Goal: Task Accomplishment & Management: Use online tool/utility

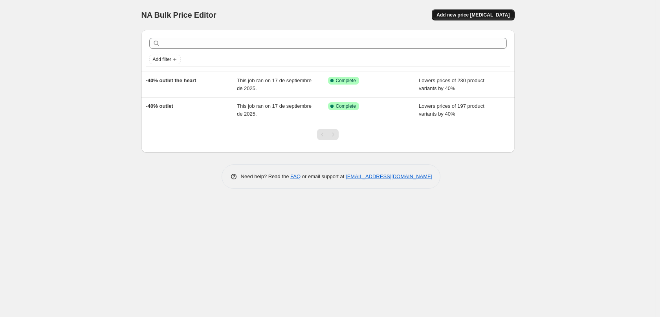
click at [492, 15] on span "Add new price [MEDICAL_DATA]" at bounding box center [473, 15] width 73 height 6
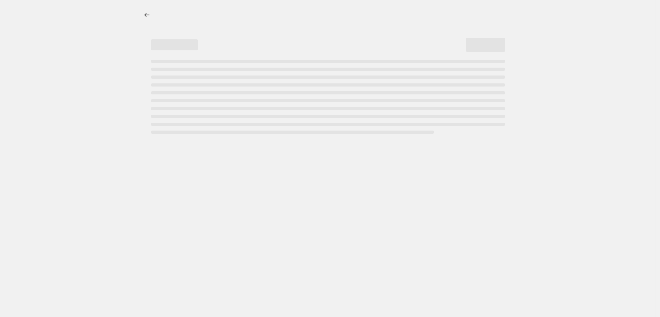
select select "percentage"
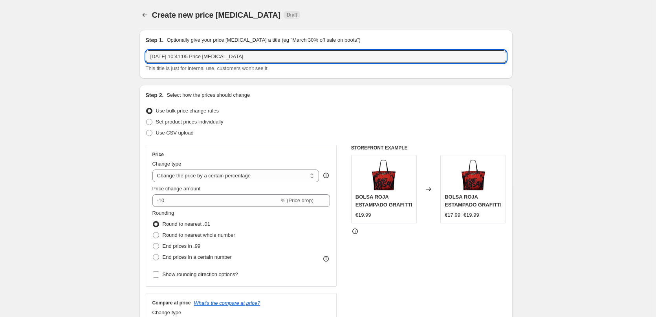
drag, startPoint x: 252, startPoint y: 58, endPoint x: 58, endPoint y: 50, distance: 193.5
type input "NOIA OUTLET"
click at [166, 124] on span "Set product prices individually" at bounding box center [190, 122] width 68 height 6
click at [147, 119] on input "Set product prices individually" at bounding box center [146, 119] width 0 height 0
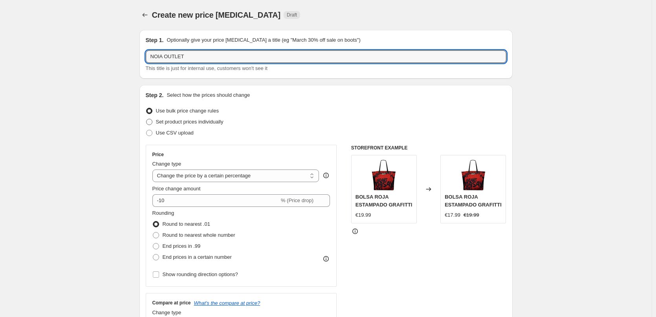
radio input "true"
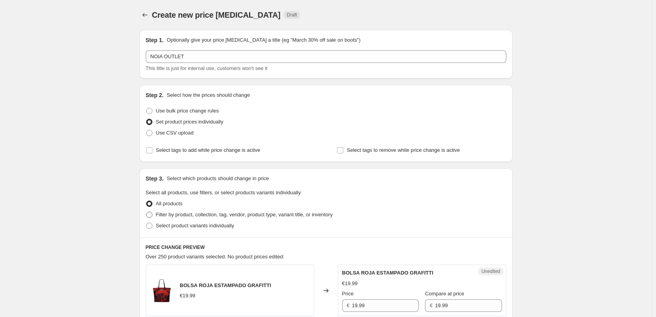
click at [152, 216] on span at bounding box center [149, 214] width 6 height 6
click at [147, 212] on input "Filter by product, collection, tag, vendor, product type, variant title, or inv…" at bounding box center [146, 211] width 0 height 0
radio input "true"
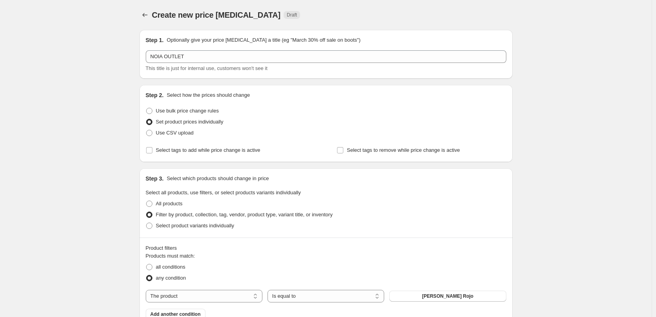
scroll to position [144, 0]
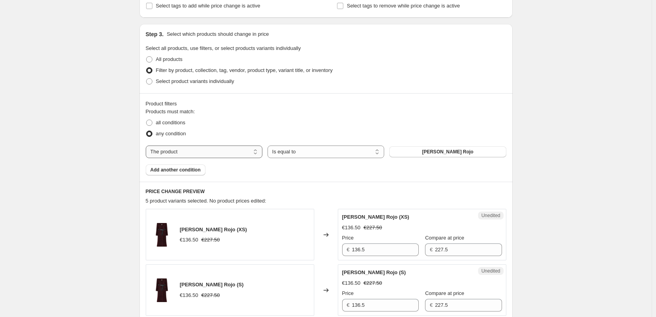
click at [206, 152] on select "The product The product's collection The product's tag The product's vendor The…" at bounding box center [204, 151] width 117 height 13
select select "collection"
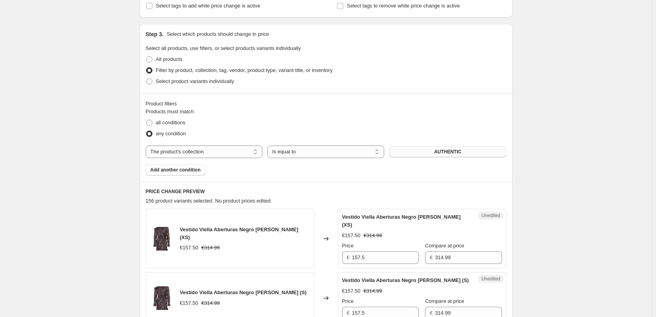
click at [453, 156] on button "AUTHENTIC" at bounding box center [447, 151] width 117 height 11
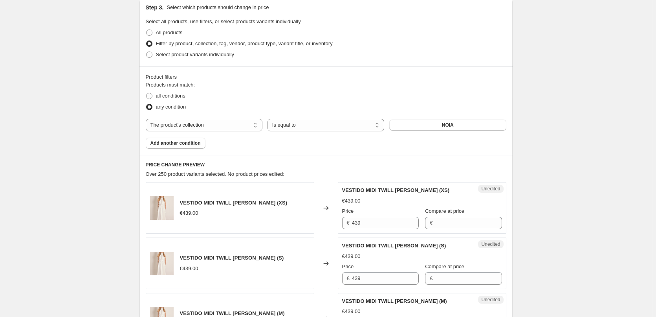
scroll to position [27, 0]
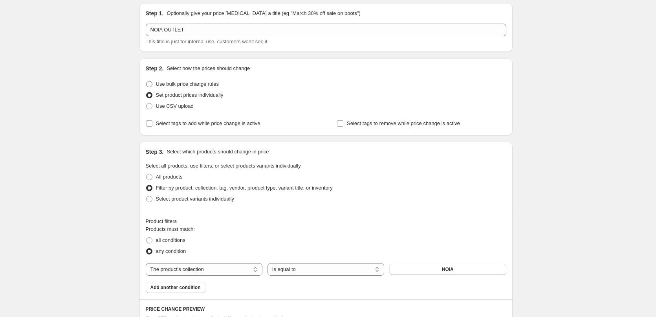
click at [152, 84] on span at bounding box center [149, 84] width 6 height 6
click at [147, 81] on input "Use bulk price change rules" at bounding box center [146, 81] width 0 height 0
radio input "true"
select select "percentage"
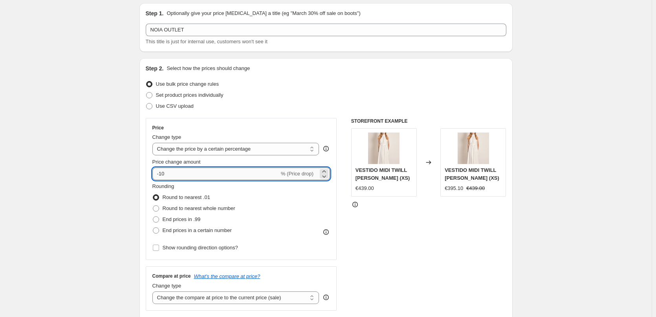
click at [163, 173] on input "-10" at bounding box center [215, 173] width 127 height 13
type input "-40"
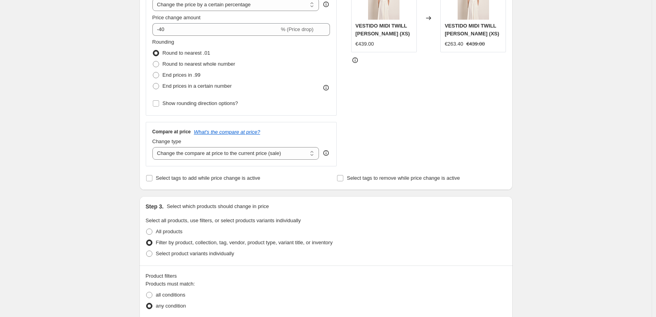
scroll to position [315, 0]
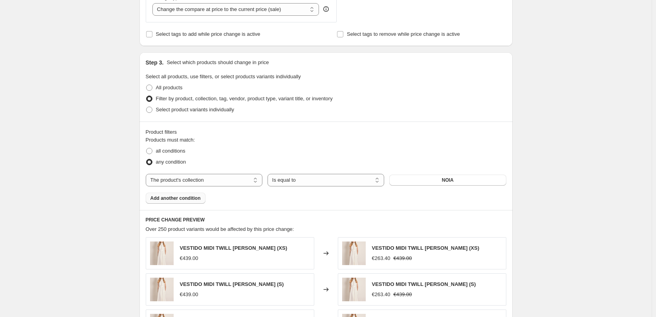
click at [177, 203] on button "Add another condition" at bounding box center [176, 198] width 60 height 11
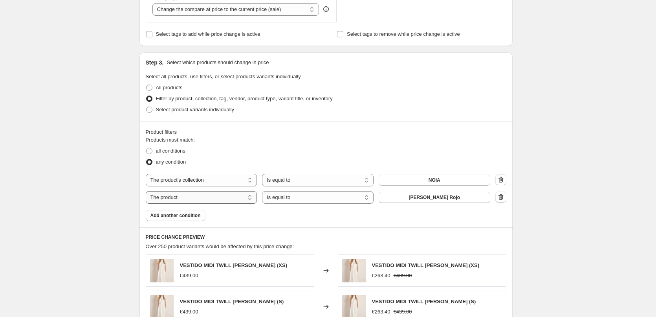
click at [239, 200] on select "The product The product's collection The product's tag The product's vendor The…" at bounding box center [202, 197] width 112 height 13
click at [335, 200] on select "Is equal to Is not equal to" at bounding box center [318, 197] width 112 height 13
click at [228, 196] on select "The product The product's collection The product's tag The product's vendor The…" at bounding box center [202, 197] width 112 height 13
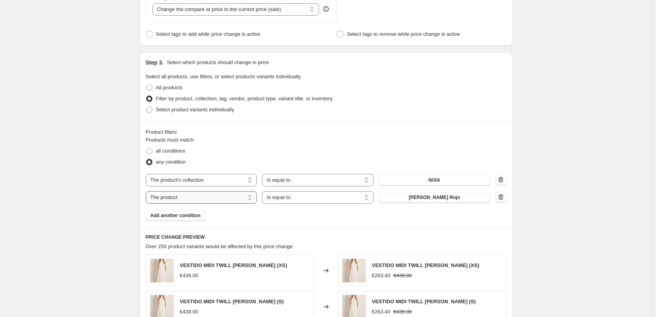
select select "product_status"
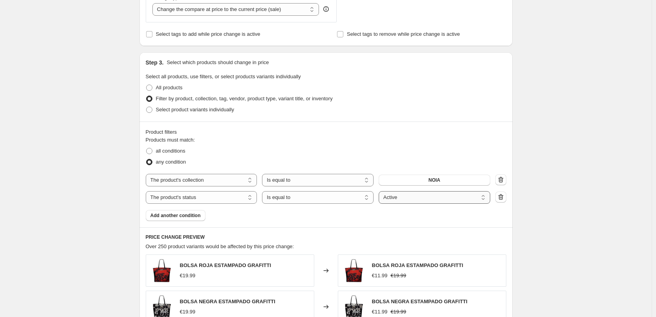
click at [446, 199] on select "Active Draft Archived" at bounding box center [435, 197] width 112 height 13
click at [575, 218] on div "Create new price [MEDICAL_DATA]. This page is ready Create new price [MEDICAL_D…" at bounding box center [326, 130] width 652 height 891
click at [152, 152] on span at bounding box center [149, 151] width 6 height 6
click at [147, 148] on input "all conditions" at bounding box center [146, 148] width 0 height 0
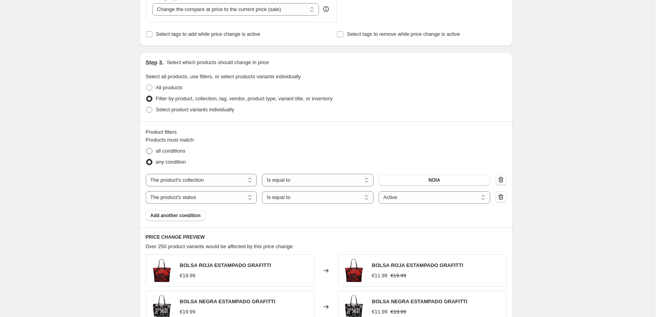
radio input "true"
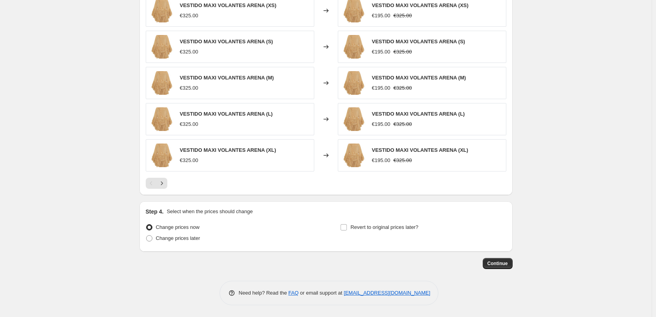
scroll to position [575, 0]
click at [163, 186] on icon "Next" at bounding box center [162, 183] width 8 height 8
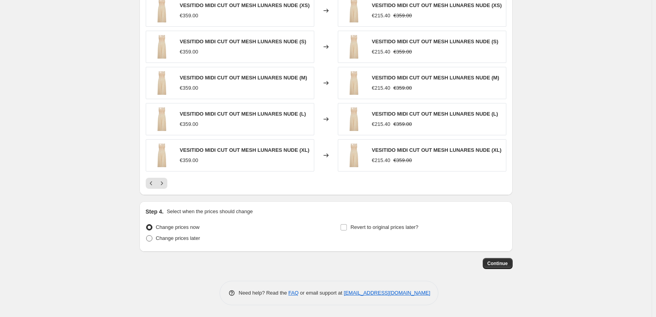
click at [152, 237] on span at bounding box center [149, 238] width 6 height 6
click at [147, 235] on input "Change prices later" at bounding box center [146, 235] width 0 height 0
radio input "true"
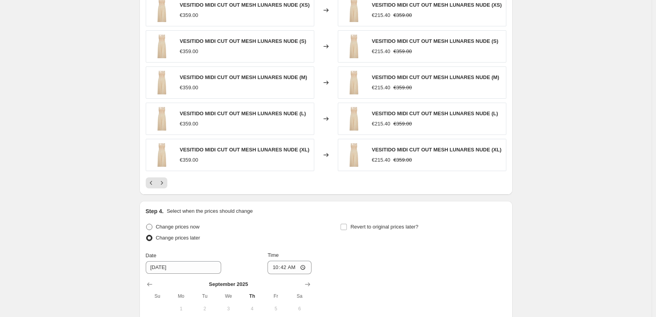
click at [150, 226] on span at bounding box center [149, 227] width 6 height 6
click at [147, 224] on input "Change prices now" at bounding box center [146, 224] width 0 height 0
radio input "true"
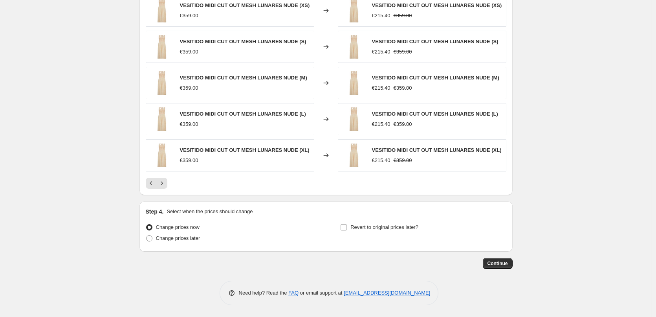
click at [151, 189] on div "PRICE CHANGE PREVIEW Over 250 product variants would be affected by this price …" at bounding box center [326, 81] width 373 height 228
click at [152, 185] on icon "Previous" at bounding box center [151, 183] width 8 height 8
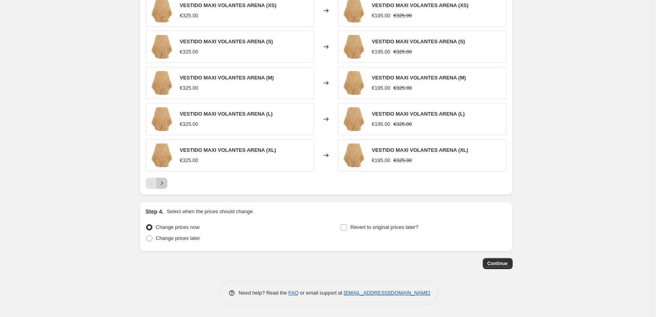
click at [163, 184] on icon "Next" at bounding box center [162, 183] width 8 height 8
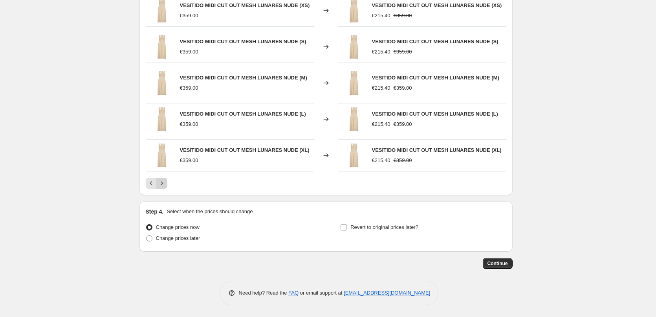
click at [167, 185] on button "Next" at bounding box center [161, 183] width 11 height 11
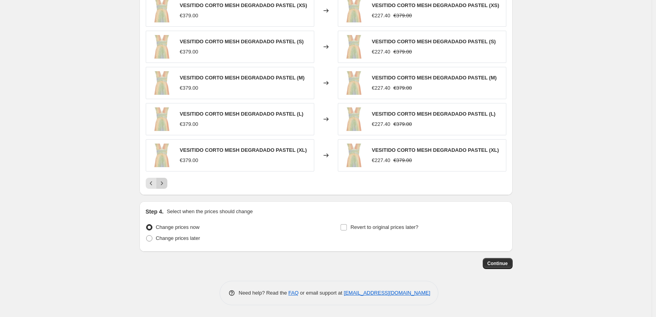
click at [167, 185] on button "Next" at bounding box center [161, 183] width 11 height 11
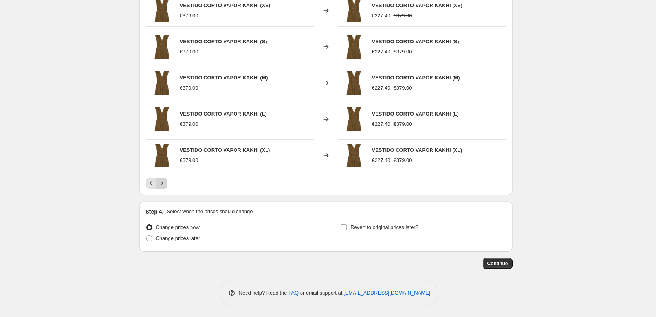
click at [167, 185] on button "Next" at bounding box center [161, 183] width 11 height 11
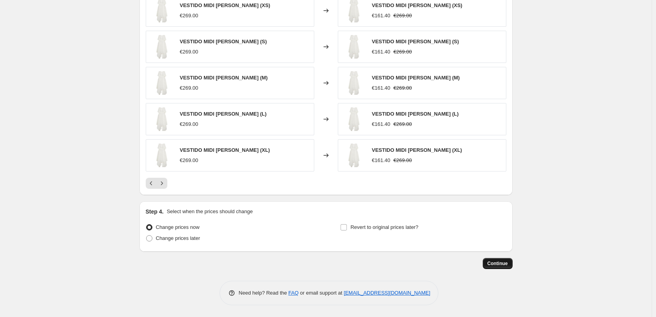
click at [498, 264] on span "Continue" at bounding box center [498, 263] width 20 height 6
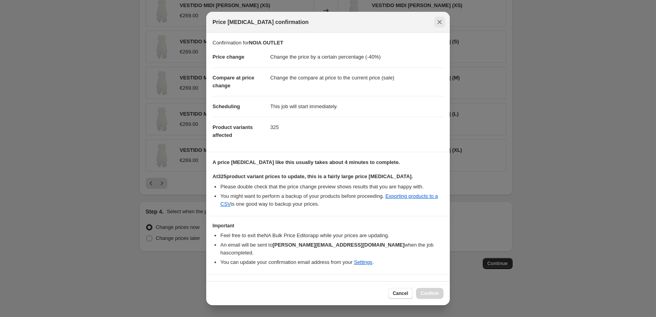
click at [439, 23] on icon "Close" at bounding box center [440, 22] width 4 height 4
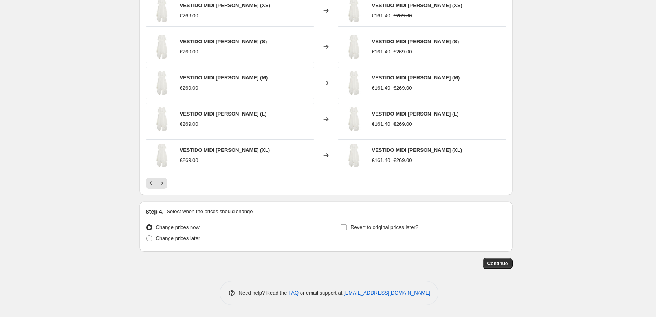
click at [503, 261] on span "Continue" at bounding box center [498, 263] width 20 height 6
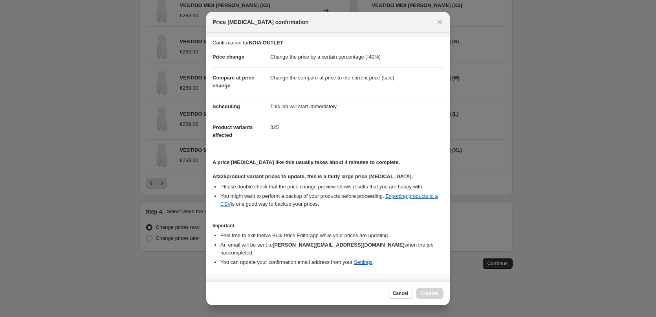
scroll to position [9, 0]
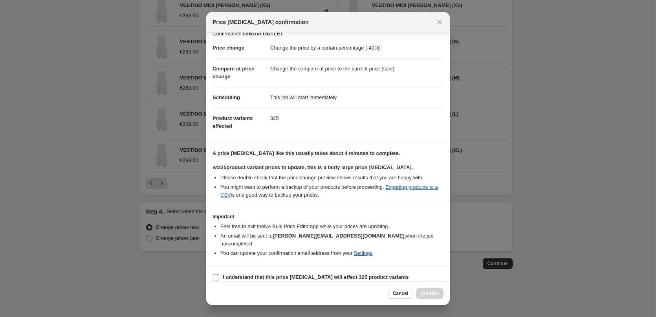
click at [213, 274] on input "I understand that this price [MEDICAL_DATA] will affect 325 product variants" at bounding box center [216, 277] width 6 height 6
checkbox input "true"
click at [421, 288] on button "Confirm" at bounding box center [430, 293] width 28 height 11
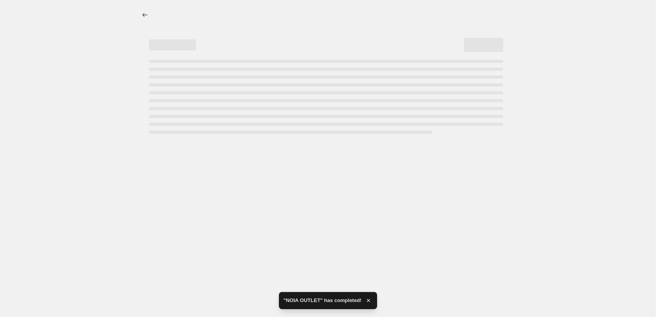
select select "percentage"
select select "collection"
select select "product_status"
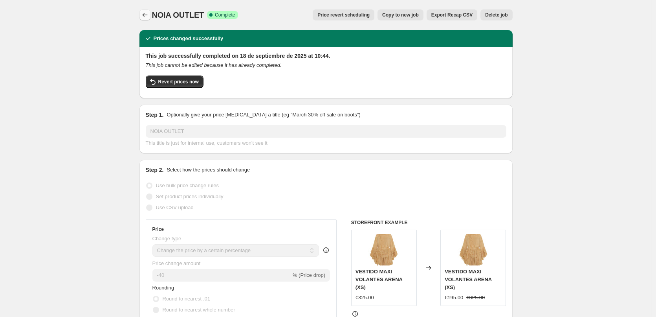
click at [148, 15] on icon "Price change jobs" at bounding box center [145, 15] width 8 height 8
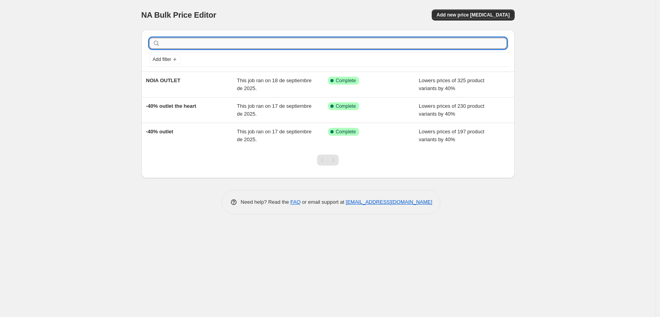
click at [189, 45] on input "text" at bounding box center [334, 43] width 345 height 11
type input "THE R"
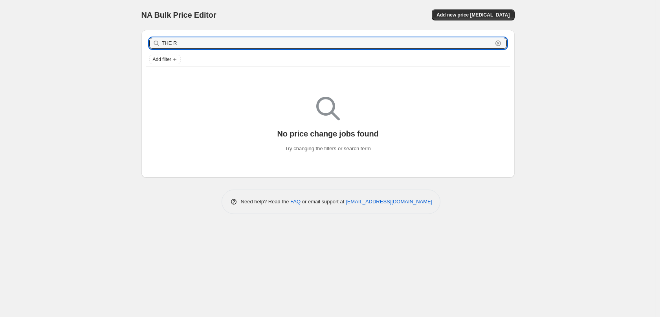
click at [189, 45] on input "THE R" at bounding box center [327, 43] width 331 height 11
drag, startPoint x: 189, startPoint y: 45, endPoint x: 151, endPoint y: 46, distance: 38.1
click at [151, 46] on div "THE R Clear" at bounding box center [328, 43] width 358 height 11
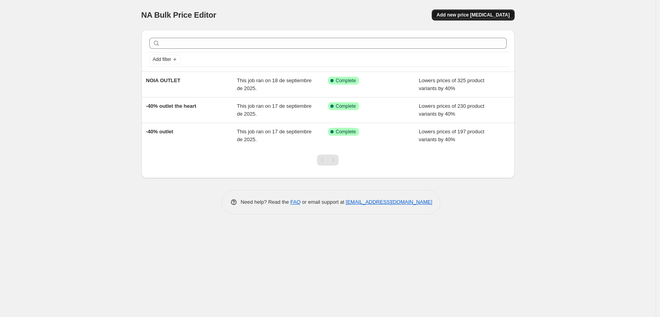
click at [464, 12] on span "Add new price [MEDICAL_DATA]" at bounding box center [473, 15] width 73 height 6
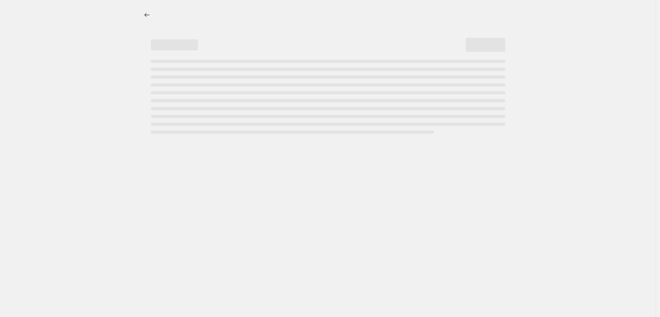
select select "percentage"
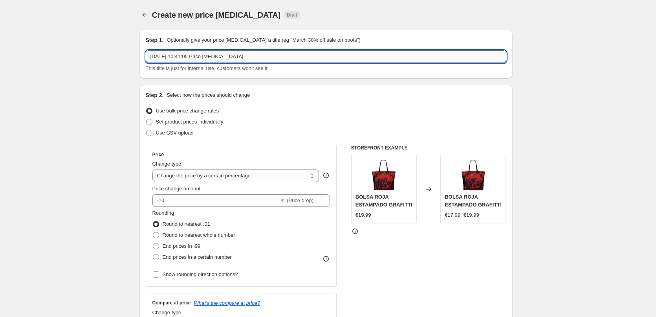
click at [220, 57] on input "[DATE] 10:41:05 Price [MEDICAL_DATA]" at bounding box center [326, 56] width 361 height 13
drag, startPoint x: 245, startPoint y: 56, endPoint x: 95, endPoint y: 46, distance: 150.8
type input "THE ROOT OUTLET"
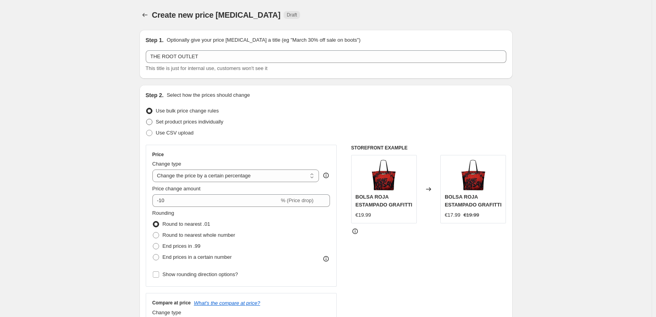
click at [152, 122] on span at bounding box center [149, 122] width 6 height 6
click at [147, 119] on input "Set product prices individually" at bounding box center [146, 119] width 0 height 0
radio input "true"
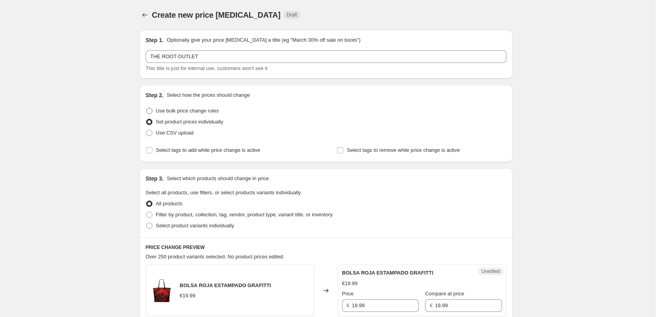
click at [155, 110] on label "Use bulk price change rules" at bounding box center [182, 110] width 73 height 11
click at [147, 108] on input "Use bulk price change rules" at bounding box center [146, 108] width 0 height 0
radio input "true"
select select "percentage"
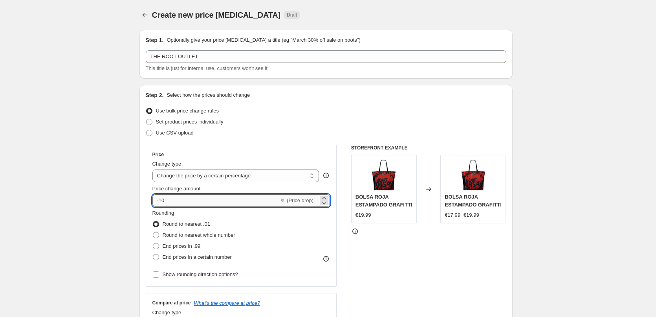
click at [163, 198] on input "-10" at bounding box center [215, 200] width 127 height 13
type input "-40"
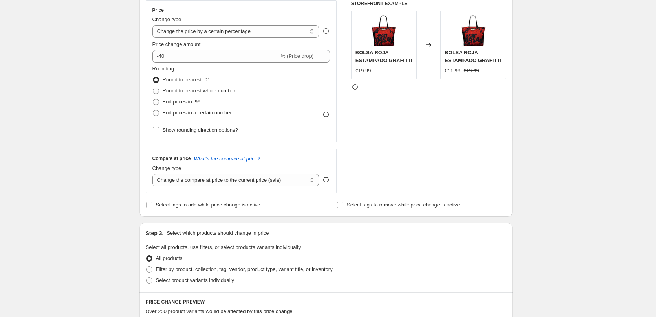
scroll to position [288, 0]
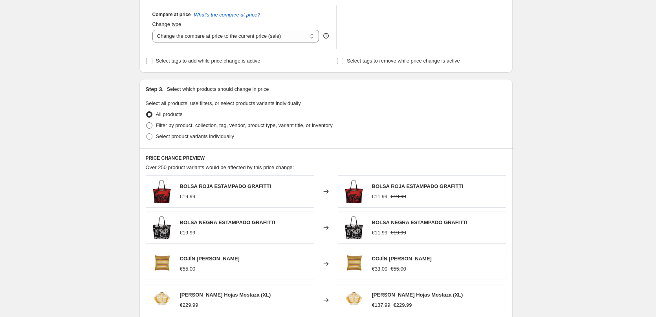
click at [151, 126] on span at bounding box center [149, 125] width 6 height 6
click at [147, 123] on input "Filter by product, collection, tag, vendor, product type, variant title, or inv…" at bounding box center [146, 122] width 0 height 0
radio input "true"
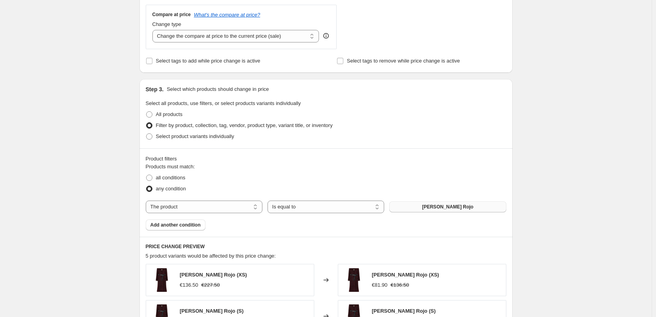
click at [420, 207] on button "[PERSON_NAME] Rojo" at bounding box center [447, 206] width 117 height 11
click at [237, 207] on select "The product The product's collection The product's tag The product's vendor The…" at bounding box center [204, 206] width 117 height 13
select select "collection"
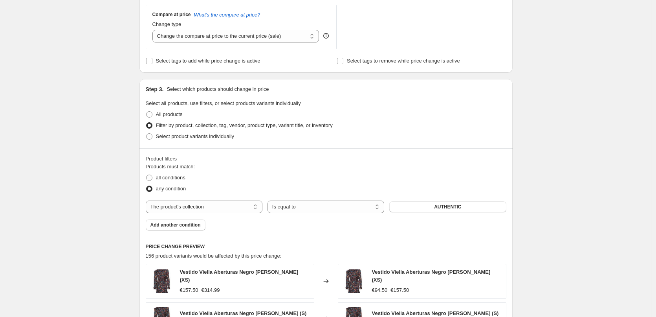
click at [427, 207] on button "AUTHENTIC" at bounding box center [447, 206] width 117 height 11
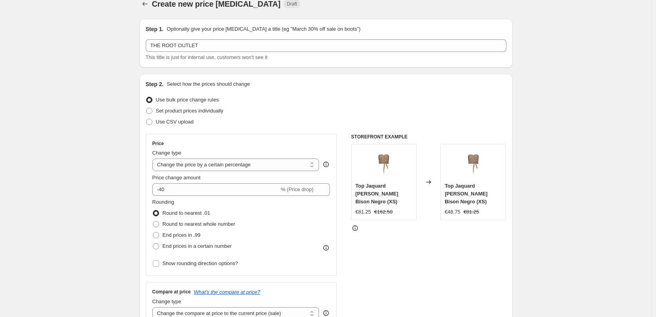
scroll to position [0, 0]
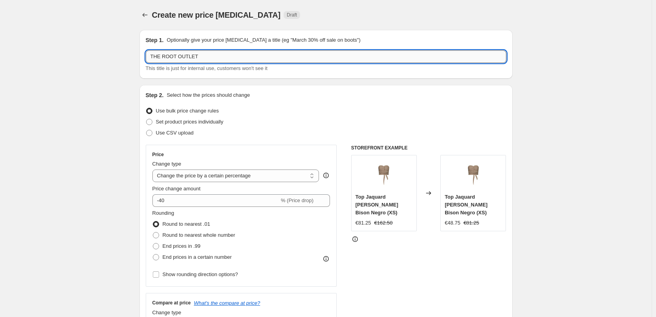
click at [176, 55] on input "THE ROOT OUTLET" at bounding box center [326, 56] width 361 height 13
type input "THE ROOT 1 OUTLET"
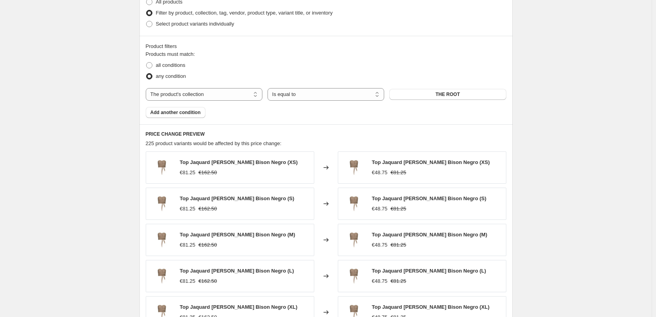
scroll to position [432, 0]
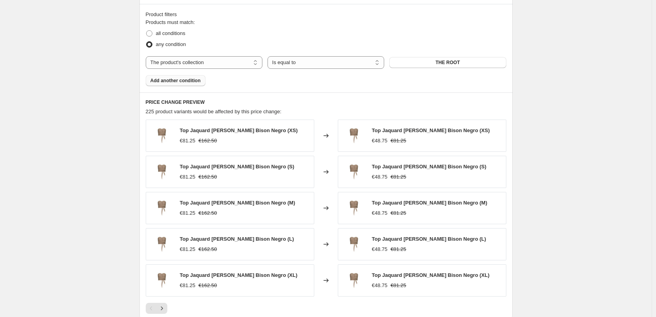
click at [176, 79] on span "Add another condition" at bounding box center [176, 80] width 50 height 6
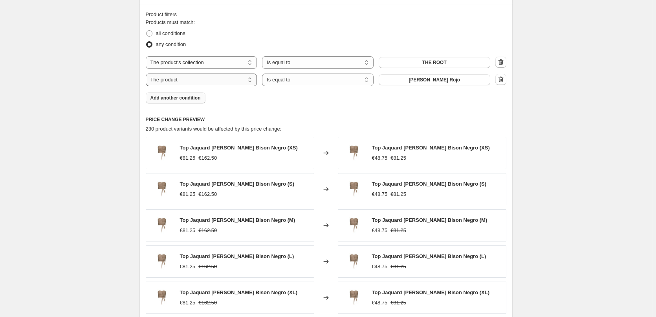
click at [176, 79] on select "The product The product's collection The product's tag The product's vendor The…" at bounding box center [202, 79] width 112 height 13
select select "product_status"
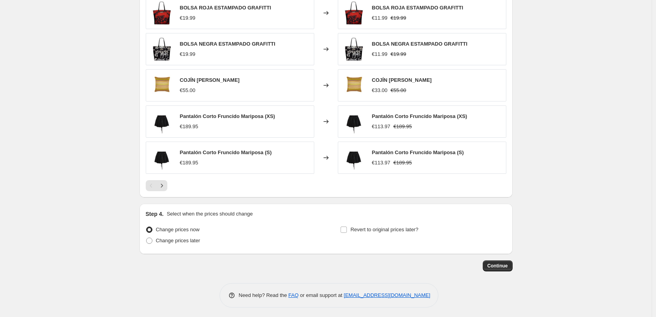
scroll to position [575, 0]
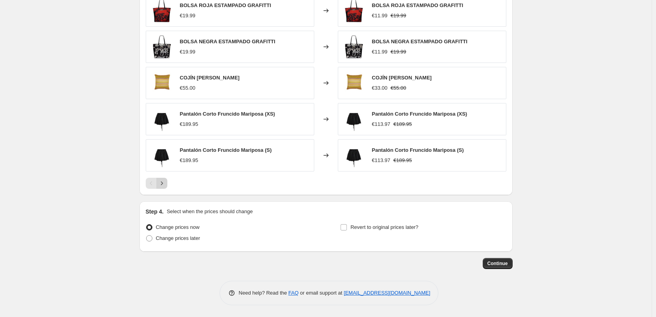
click at [167, 183] on button "Next" at bounding box center [161, 183] width 11 height 11
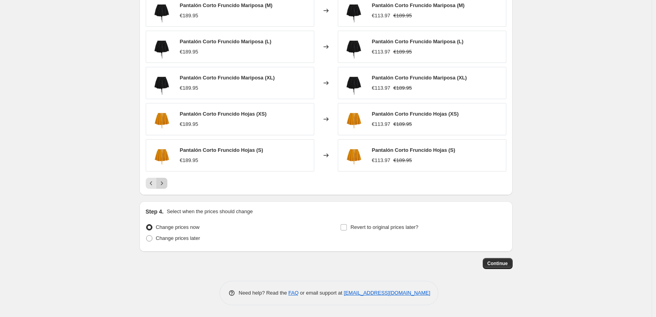
click at [167, 183] on button "Next" at bounding box center [161, 183] width 11 height 11
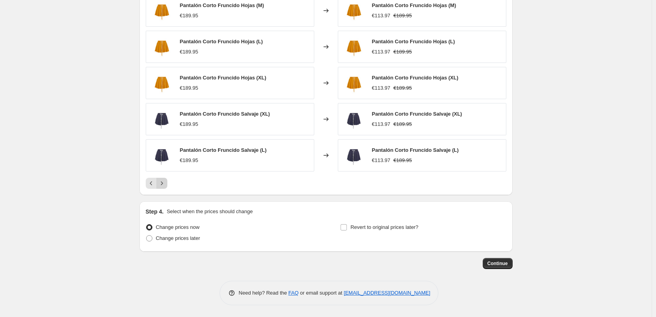
click at [167, 183] on button "Next" at bounding box center [161, 183] width 11 height 11
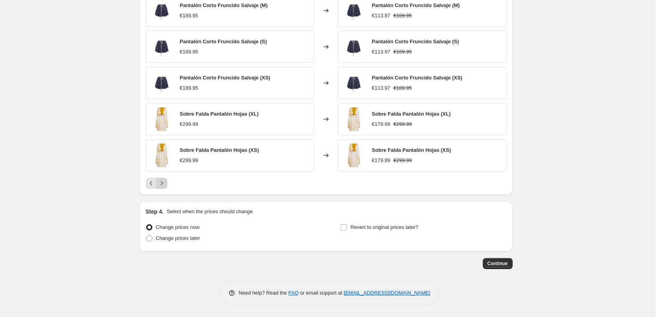
click at [167, 183] on button "Next" at bounding box center [161, 183] width 11 height 11
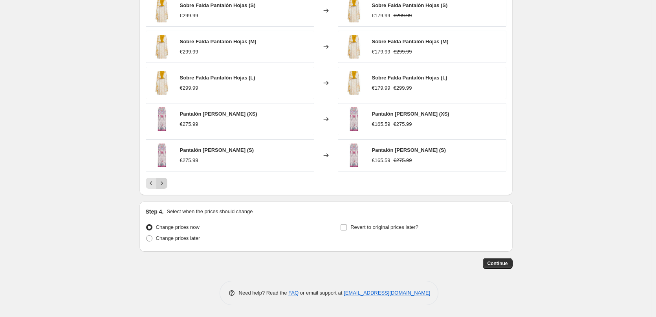
click at [167, 183] on button "Next" at bounding box center [161, 183] width 11 height 11
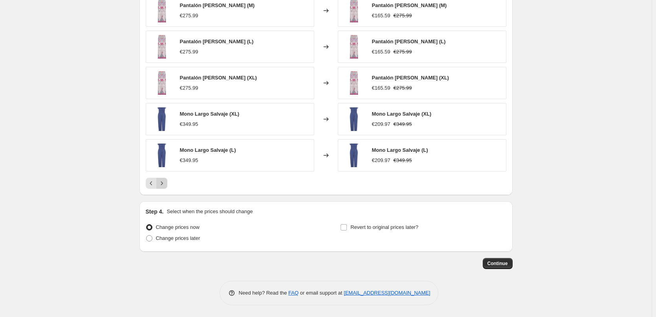
click at [167, 183] on button "Next" at bounding box center [161, 183] width 11 height 11
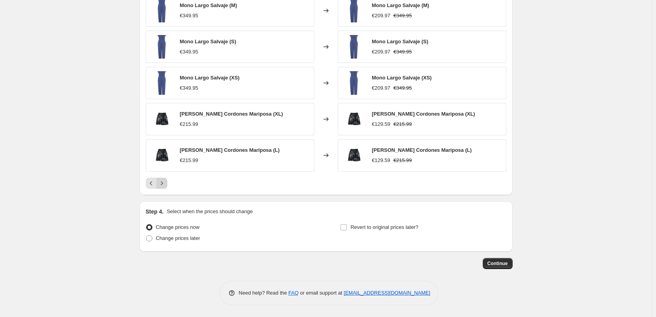
click at [167, 183] on button "Next" at bounding box center [161, 183] width 11 height 11
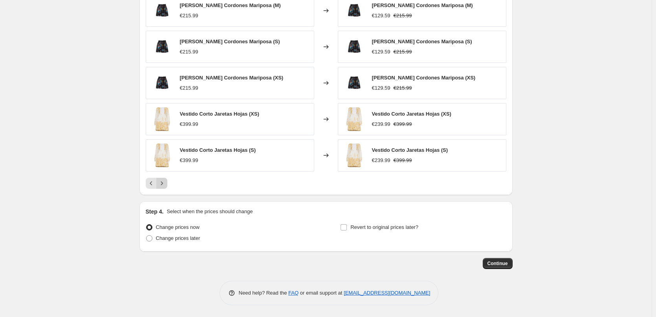
click at [167, 183] on button "Next" at bounding box center [161, 183] width 11 height 11
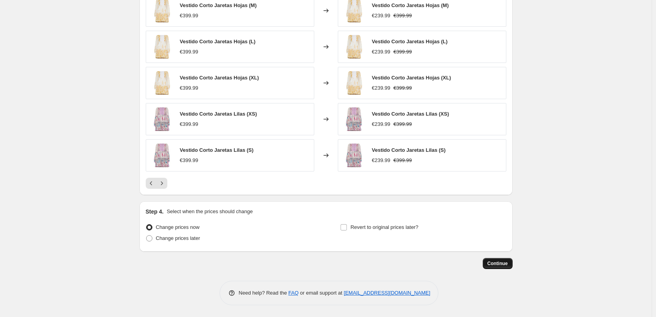
click at [491, 260] on span "Continue" at bounding box center [498, 263] width 20 height 6
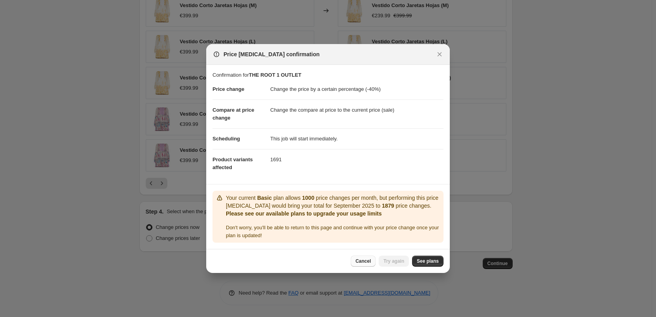
click at [363, 263] on span "Cancel" at bounding box center [363, 261] width 15 height 6
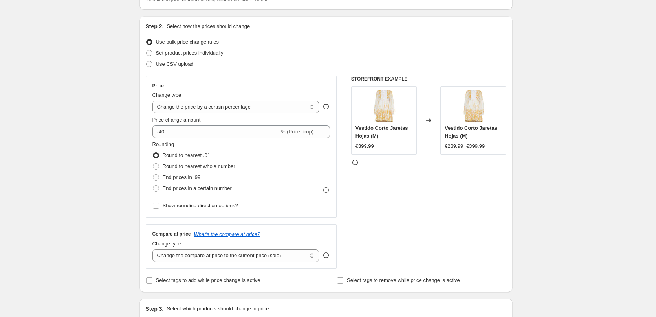
scroll to position [0, 0]
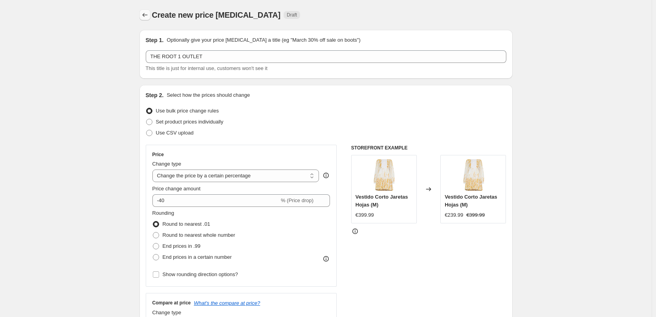
click at [147, 17] on icon "Price change jobs" at bounding box center [145, 15] width 8 height 8
